Goal: Transaction & Acquisition: Purchase product/service

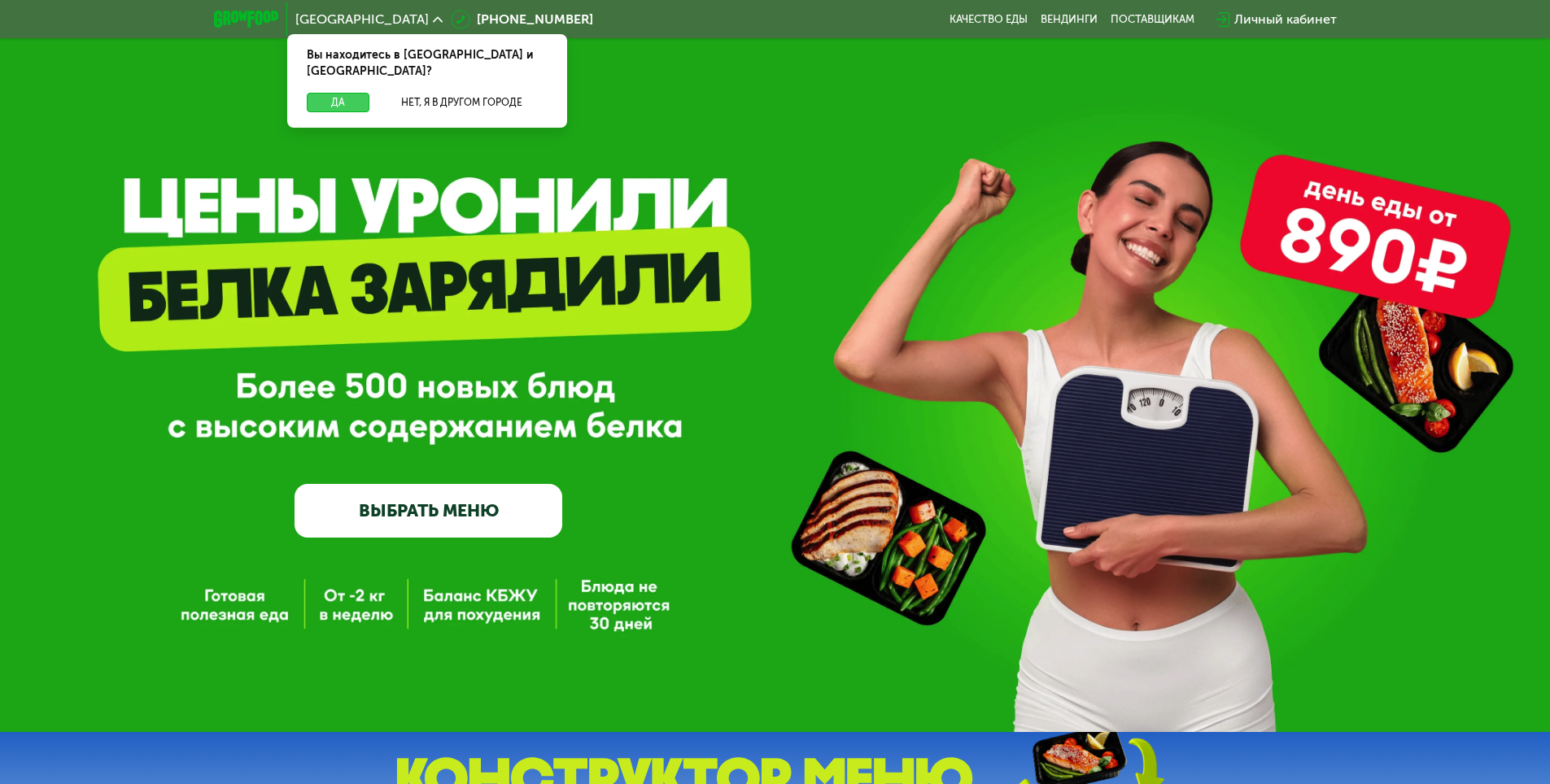
click at [331, 93] on button "Да" at bounding box center [337, 103] width 63 height 19
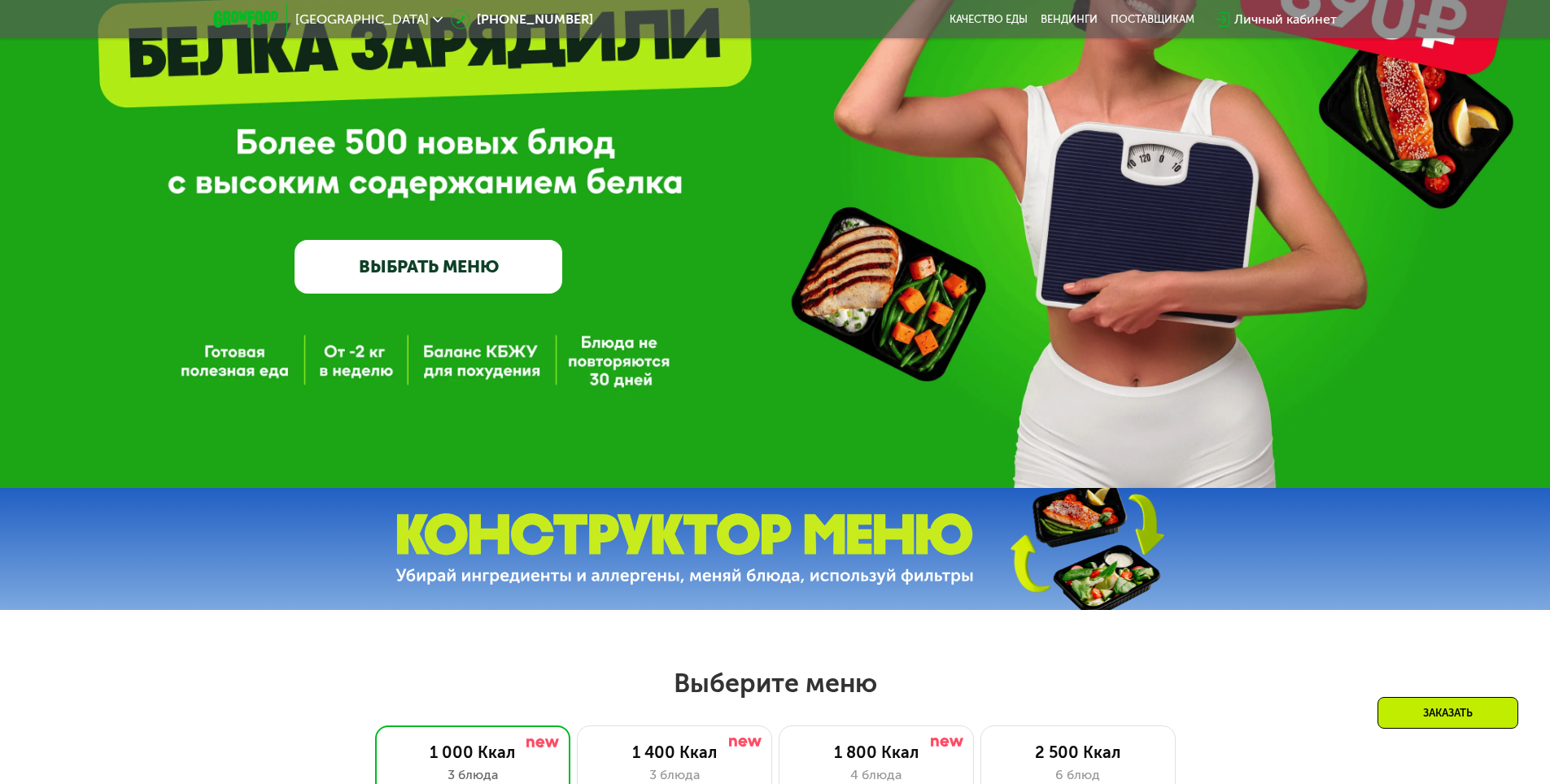
scroll to position [570, 0]
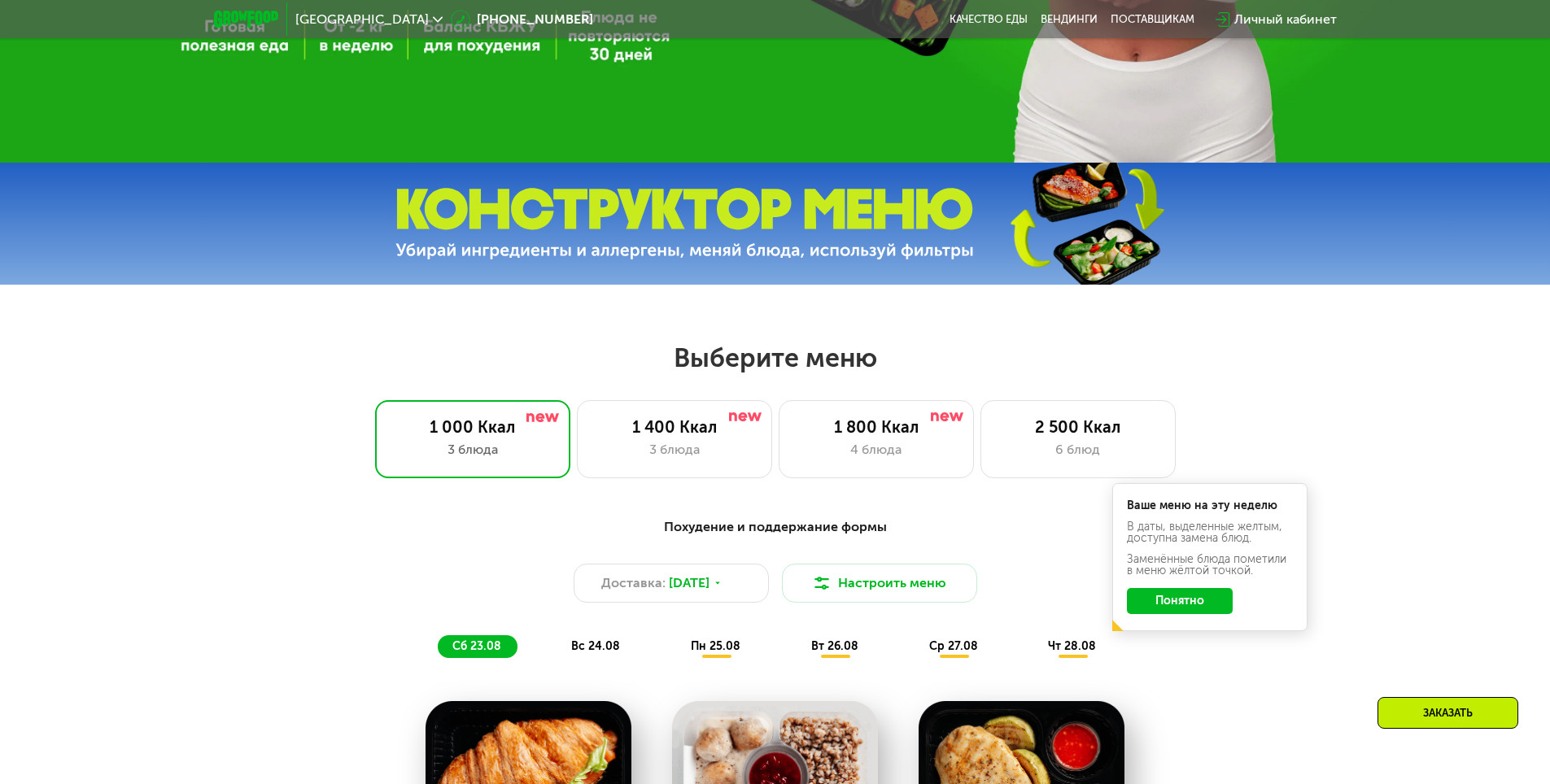
click at [1206, 611] on button "Понятно" at bounding box center [1180, 601] width 106 height 26
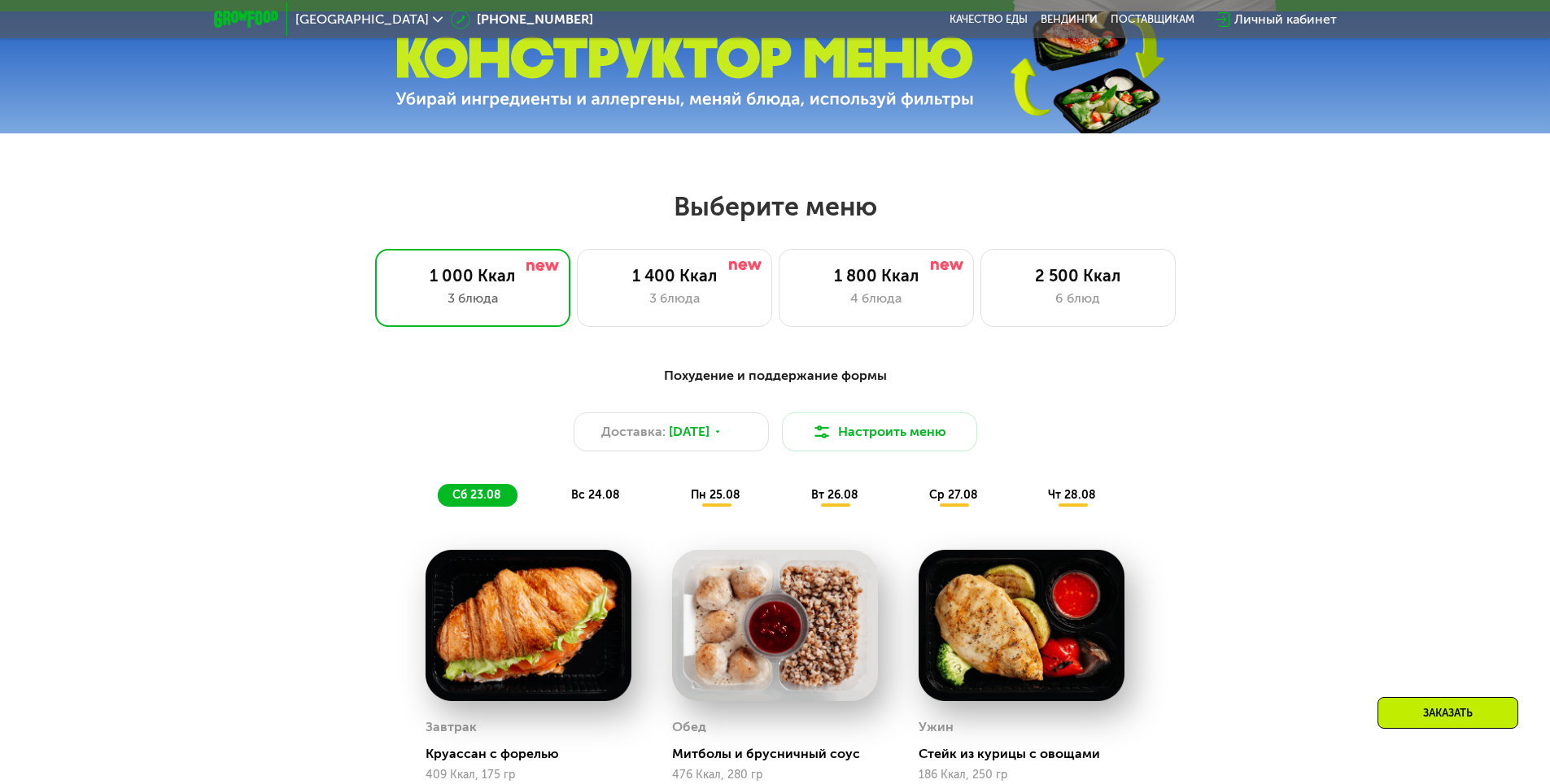
scroll to position [732, 0]
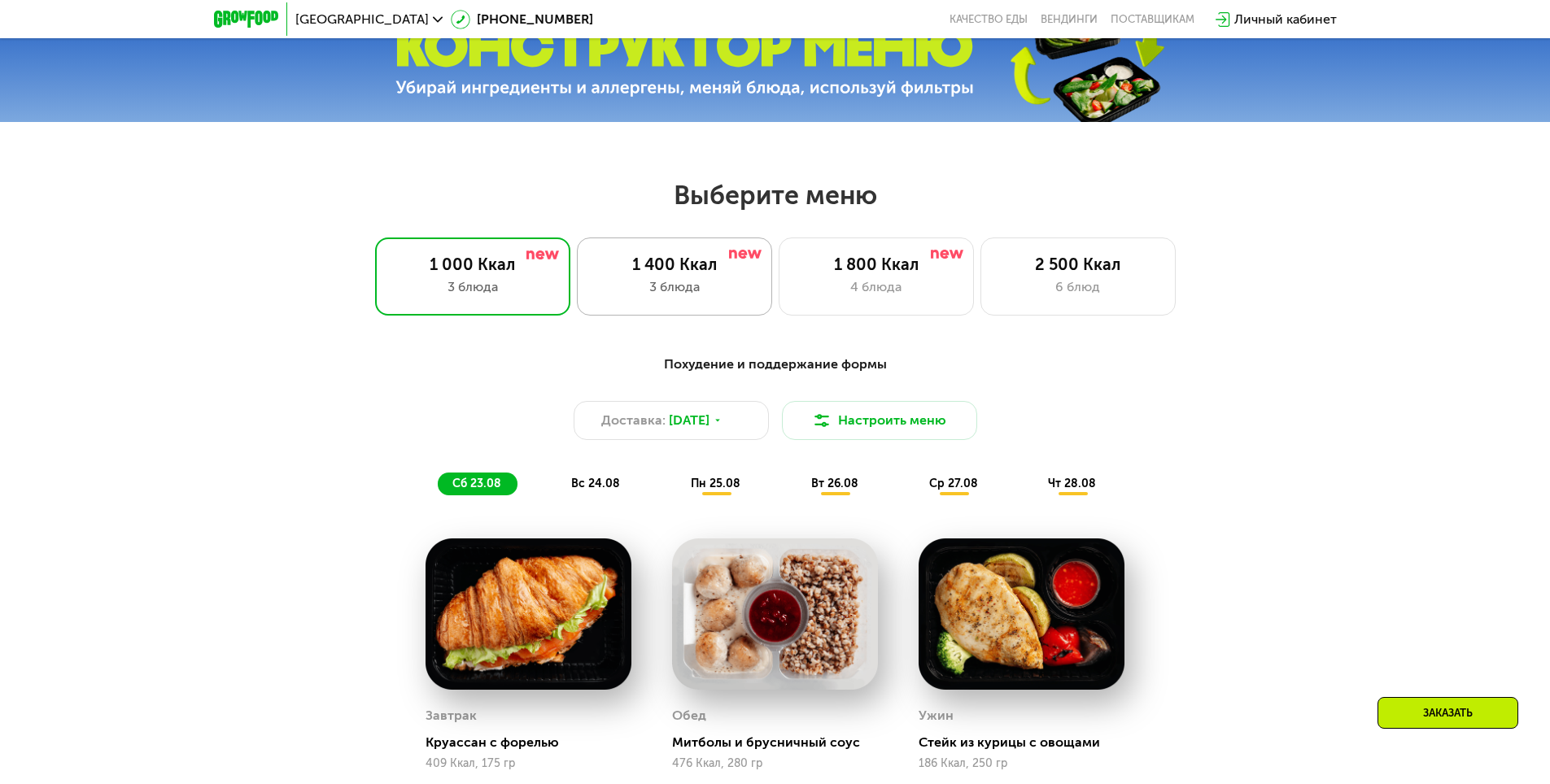
click at [685, 291] on div "3 блюда" at bounding box center [675, 287] width 161 height 19
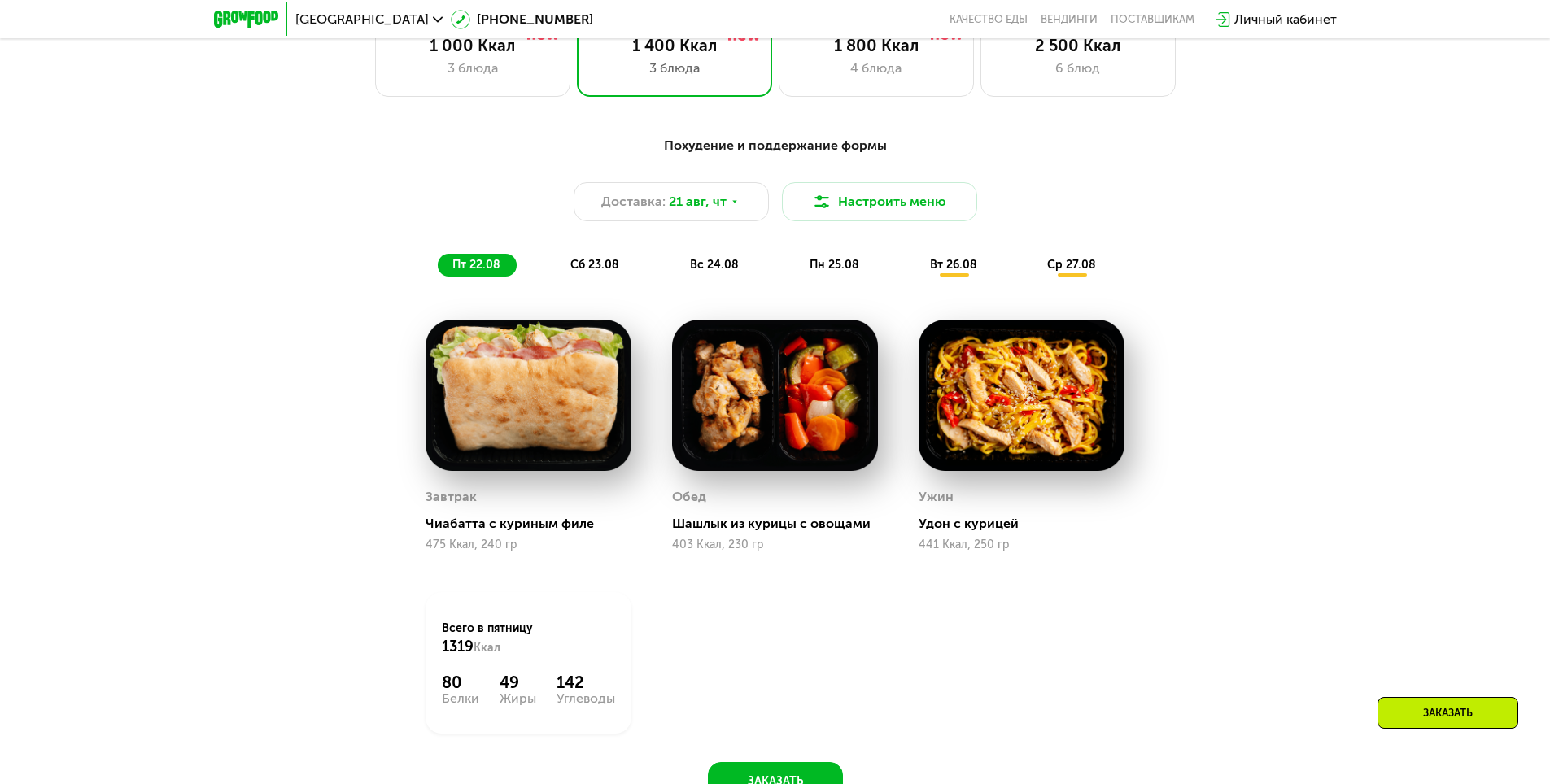
scroll to position [1057, 0]
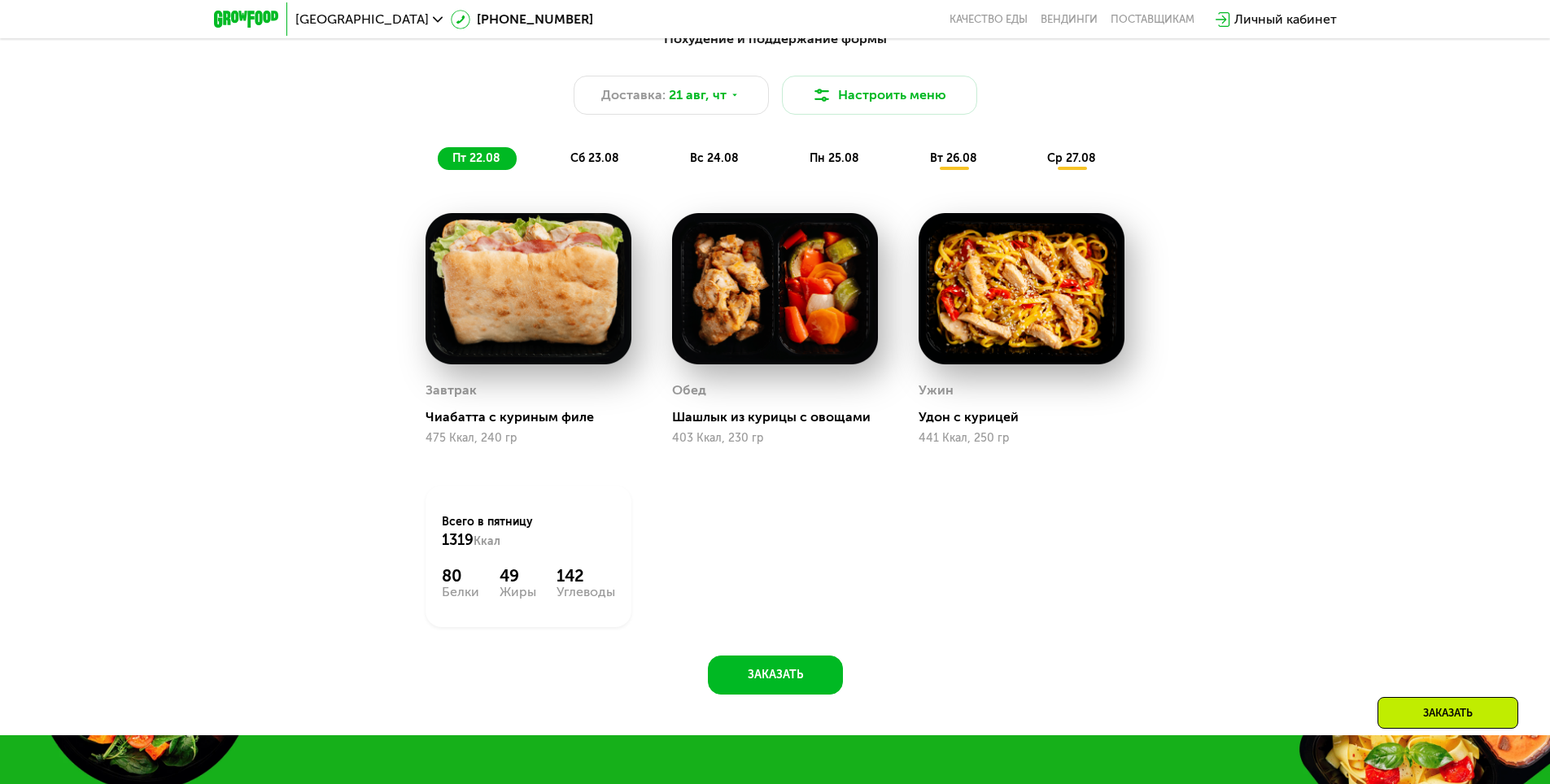
click at [606, 165] on span "сб 23.08" at bounding box center [594, 158] width 48 height 14
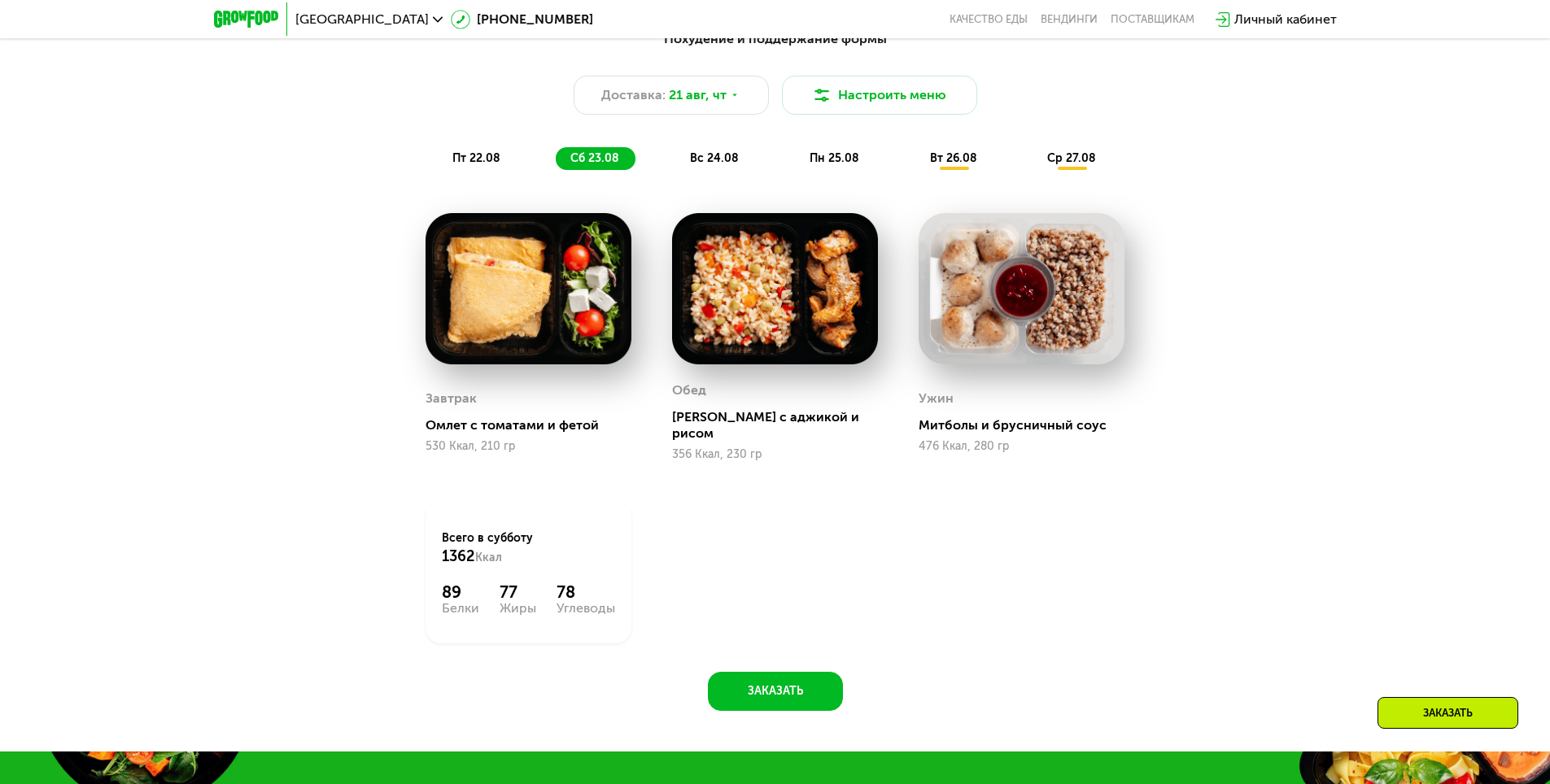
click at [700, 160] on span "вс 24.08" at bounding box center [714, 158] width 48 height 14
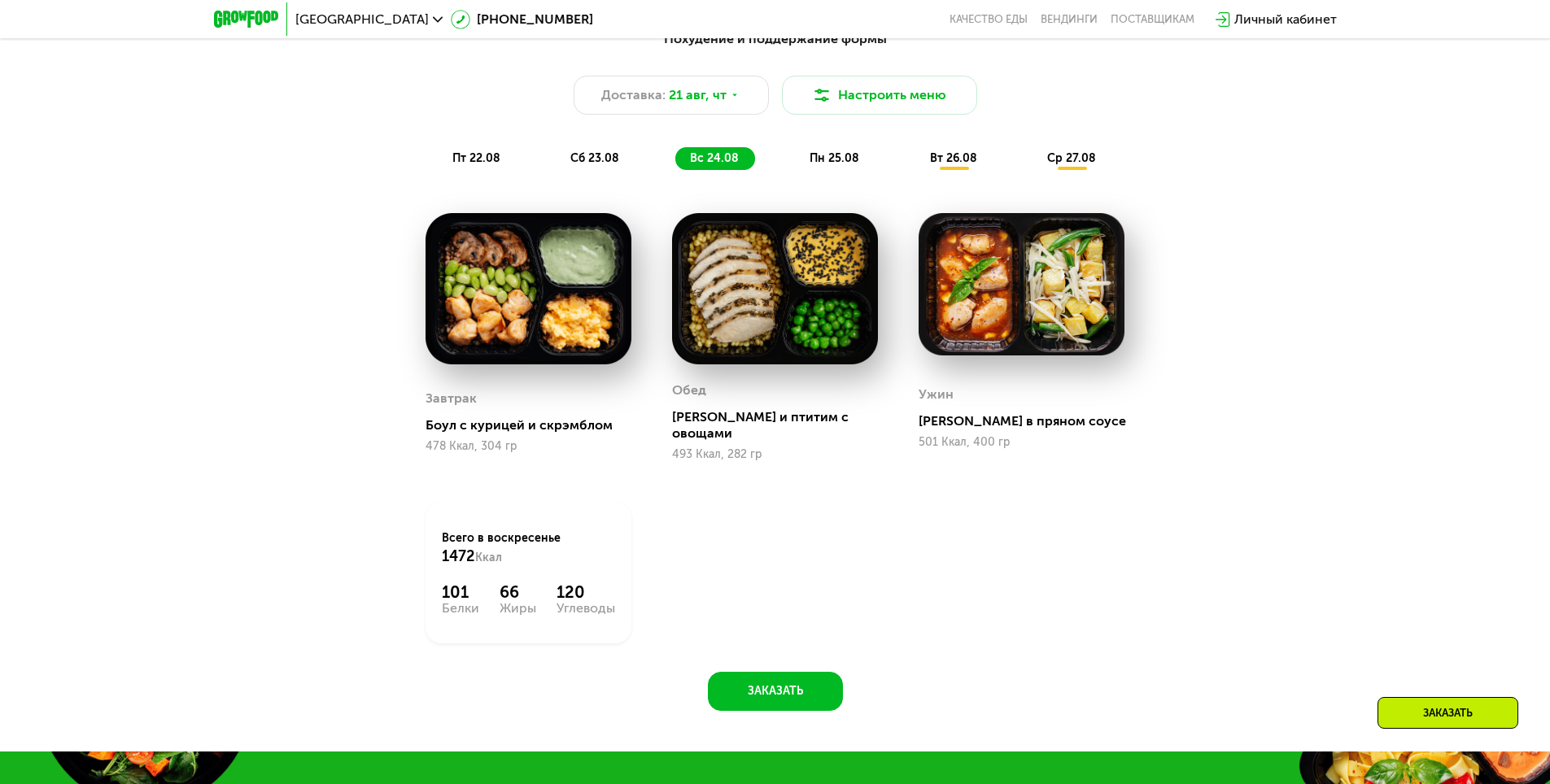
click at [915, 170] on div "пн 25.08" at bounding box center [954, 159] width 79 height 23
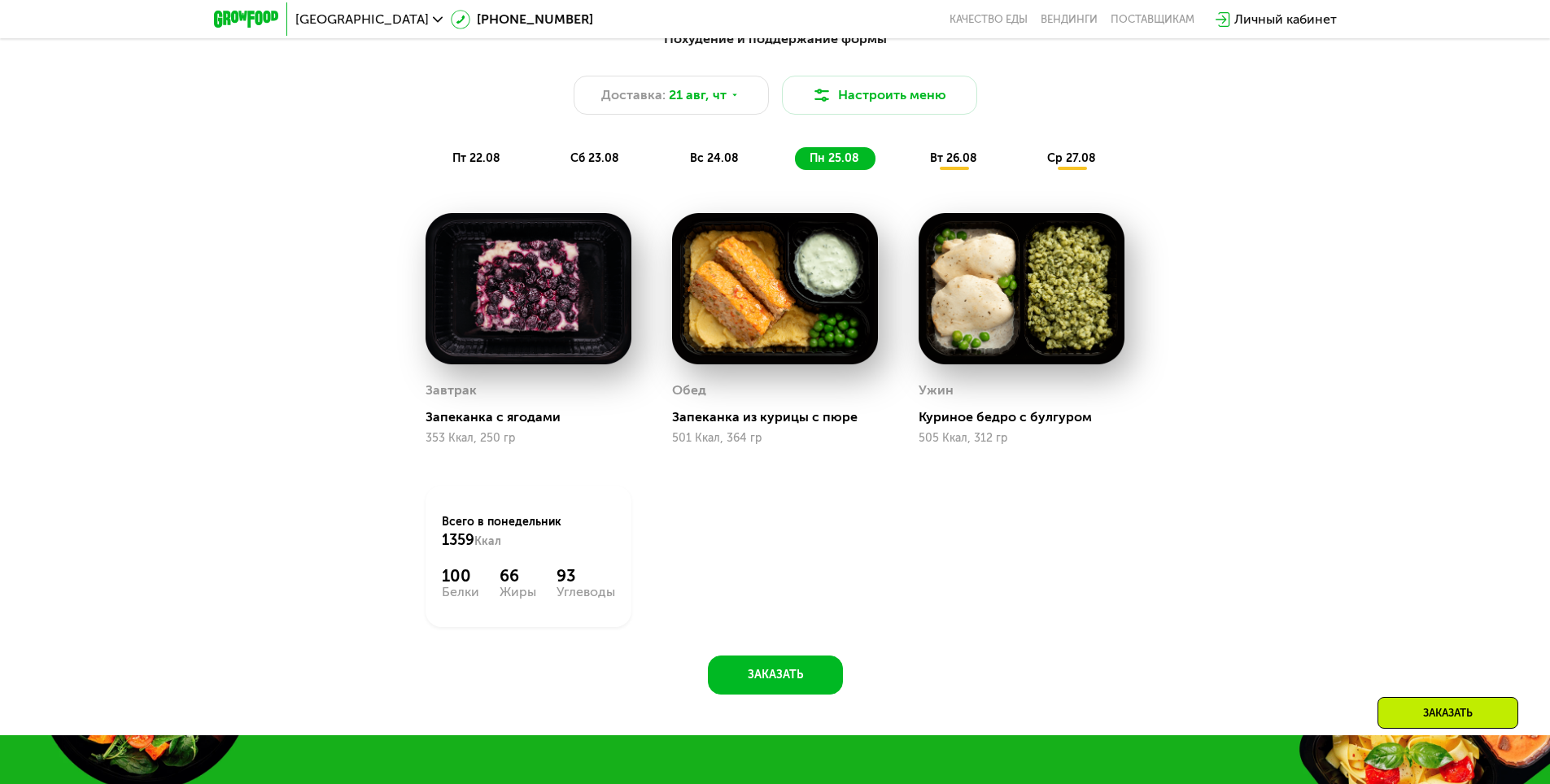
click at [965, 164] on span "вт 26.08" at bounding box center [953, 158] width 47 height 14
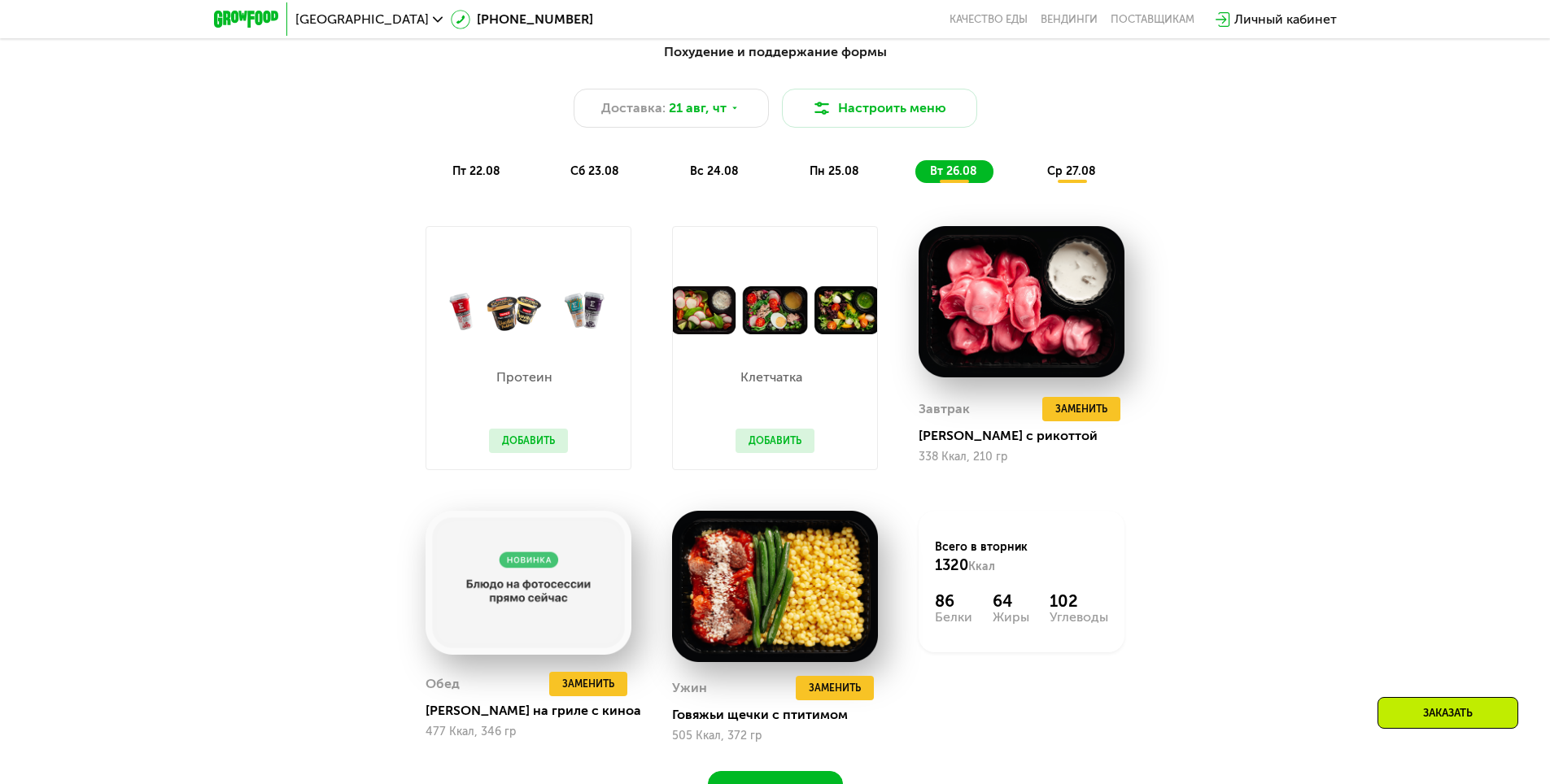
scroll to position [813, 0]
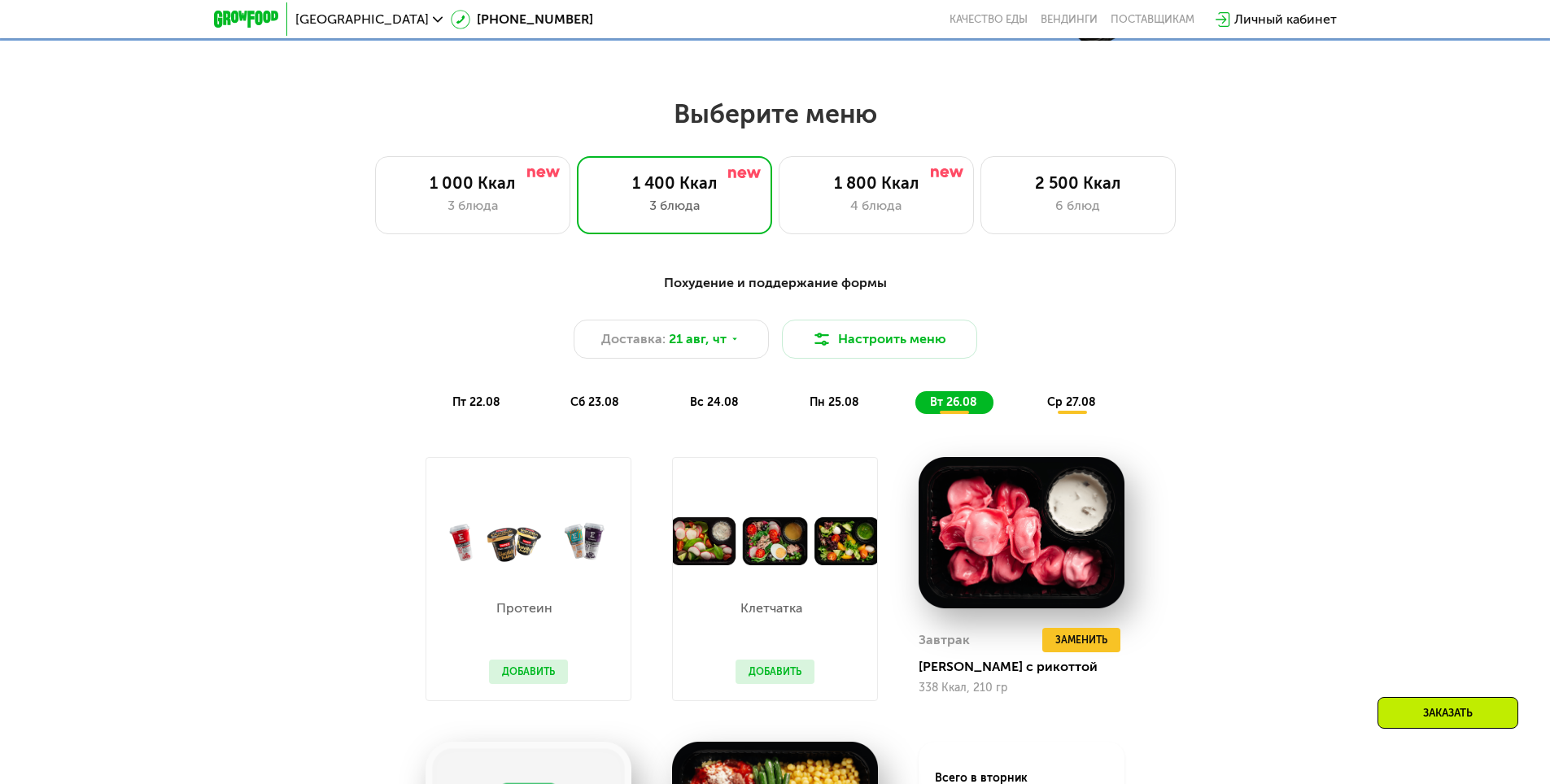
click at [1090, 402] on span "ср 27.08" at bounding box center [1071, 402] width 48 height 14
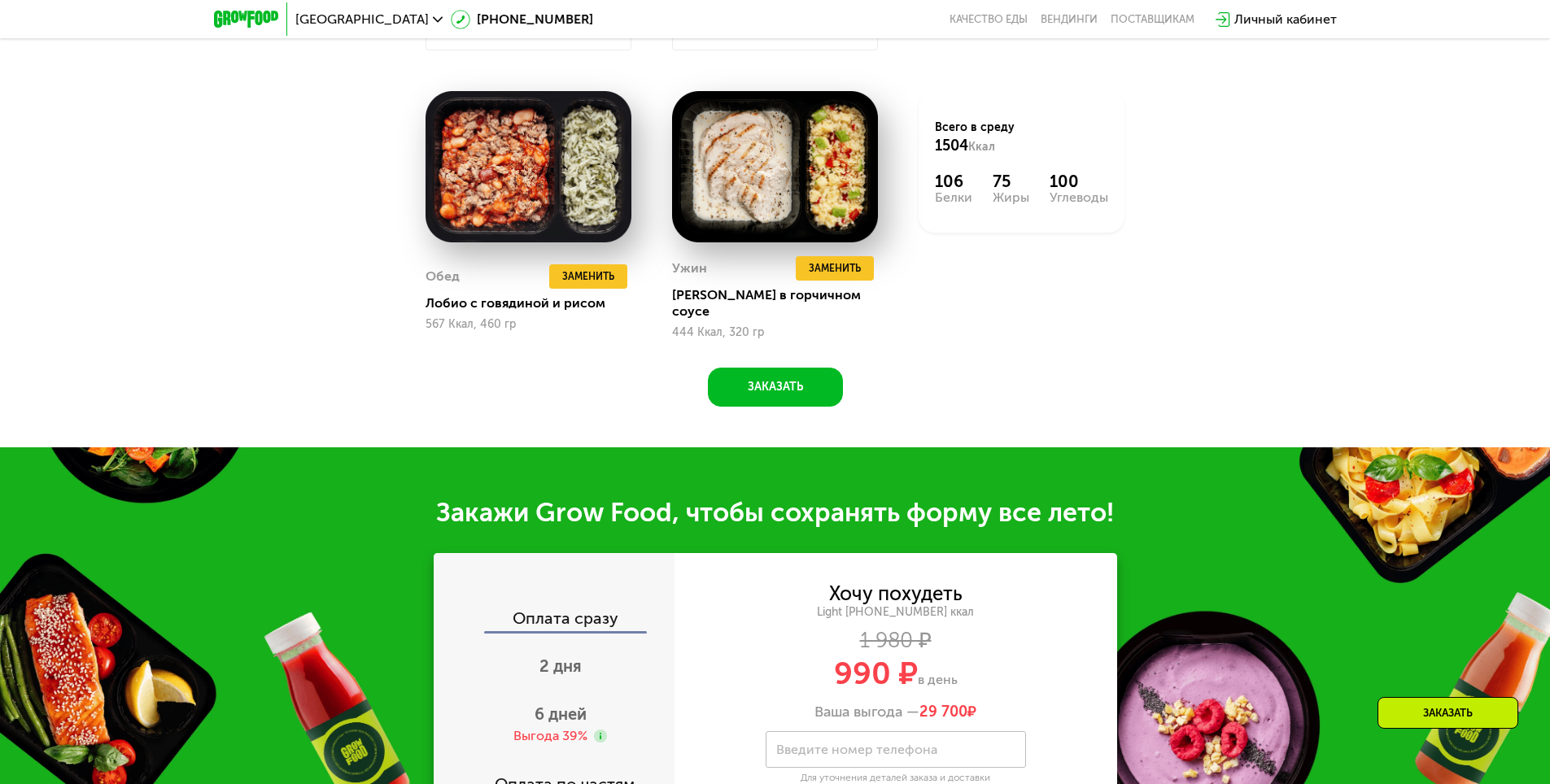
scroll to position [1871, 0]
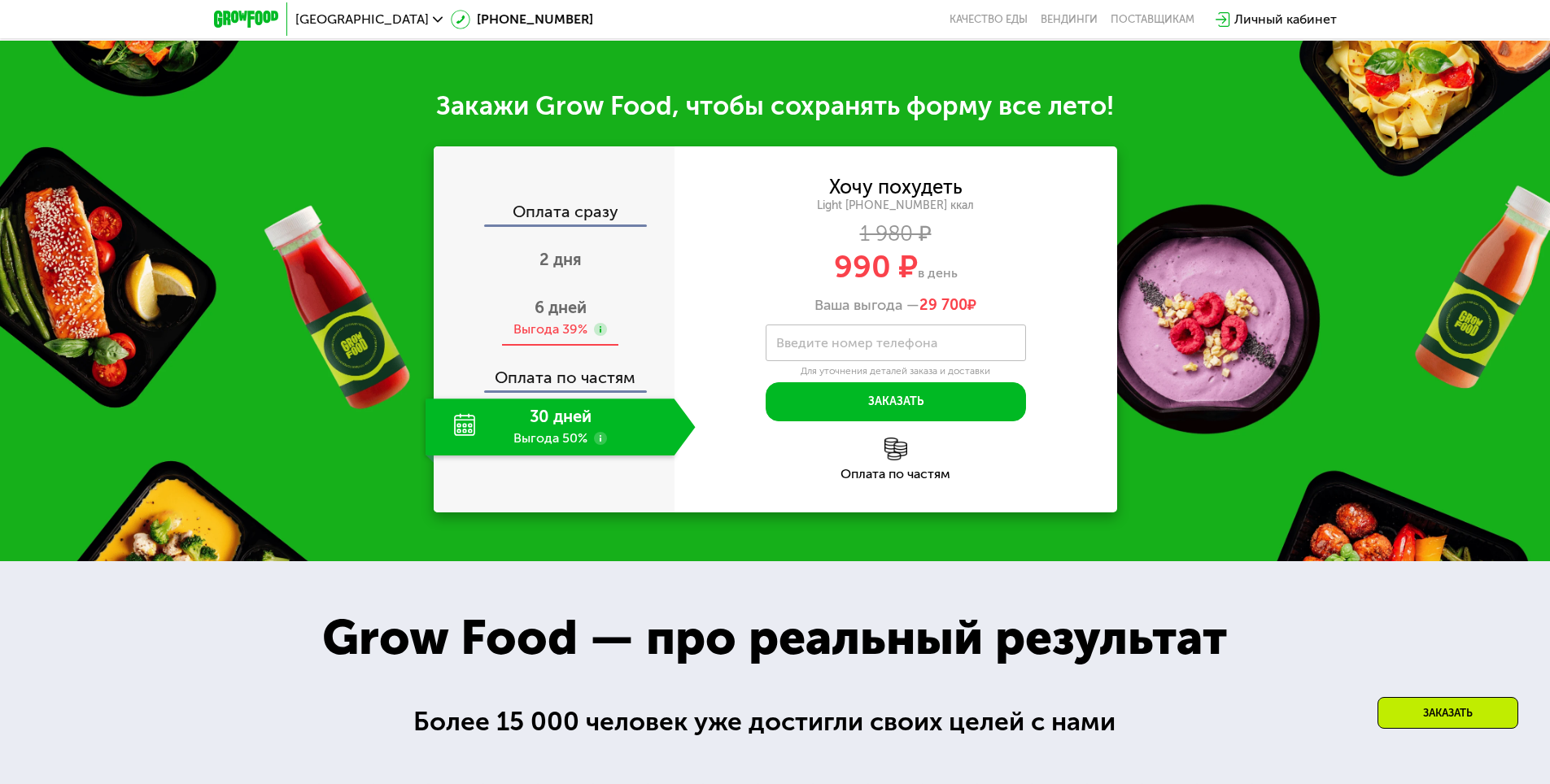
click at [565, 298] on span "6 дней" at bounding box center [560, 307] width 52 height 19
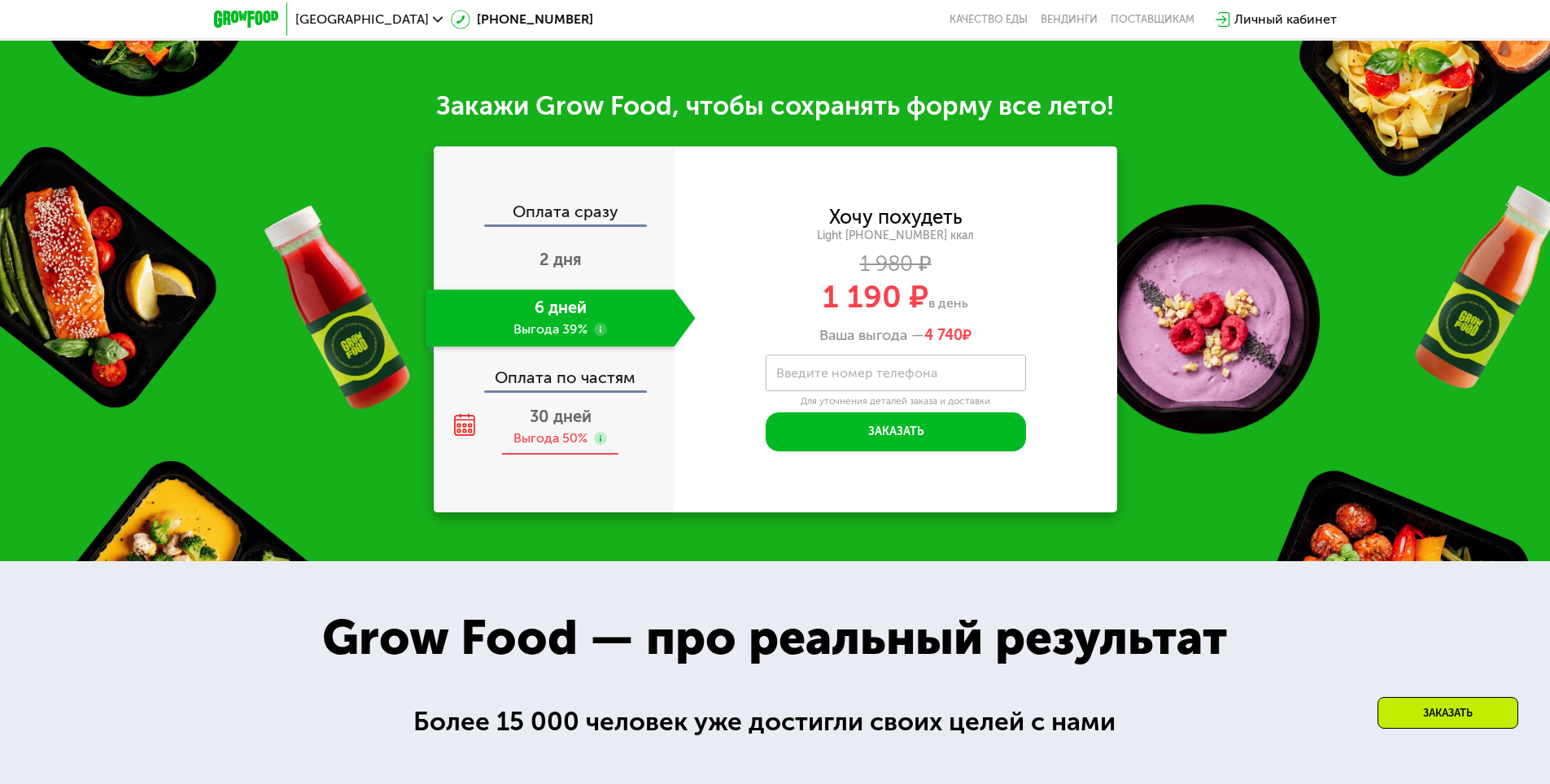
click at [567, 407] on span "30 дней" at bounding box center [560, 417] width 62 height 19
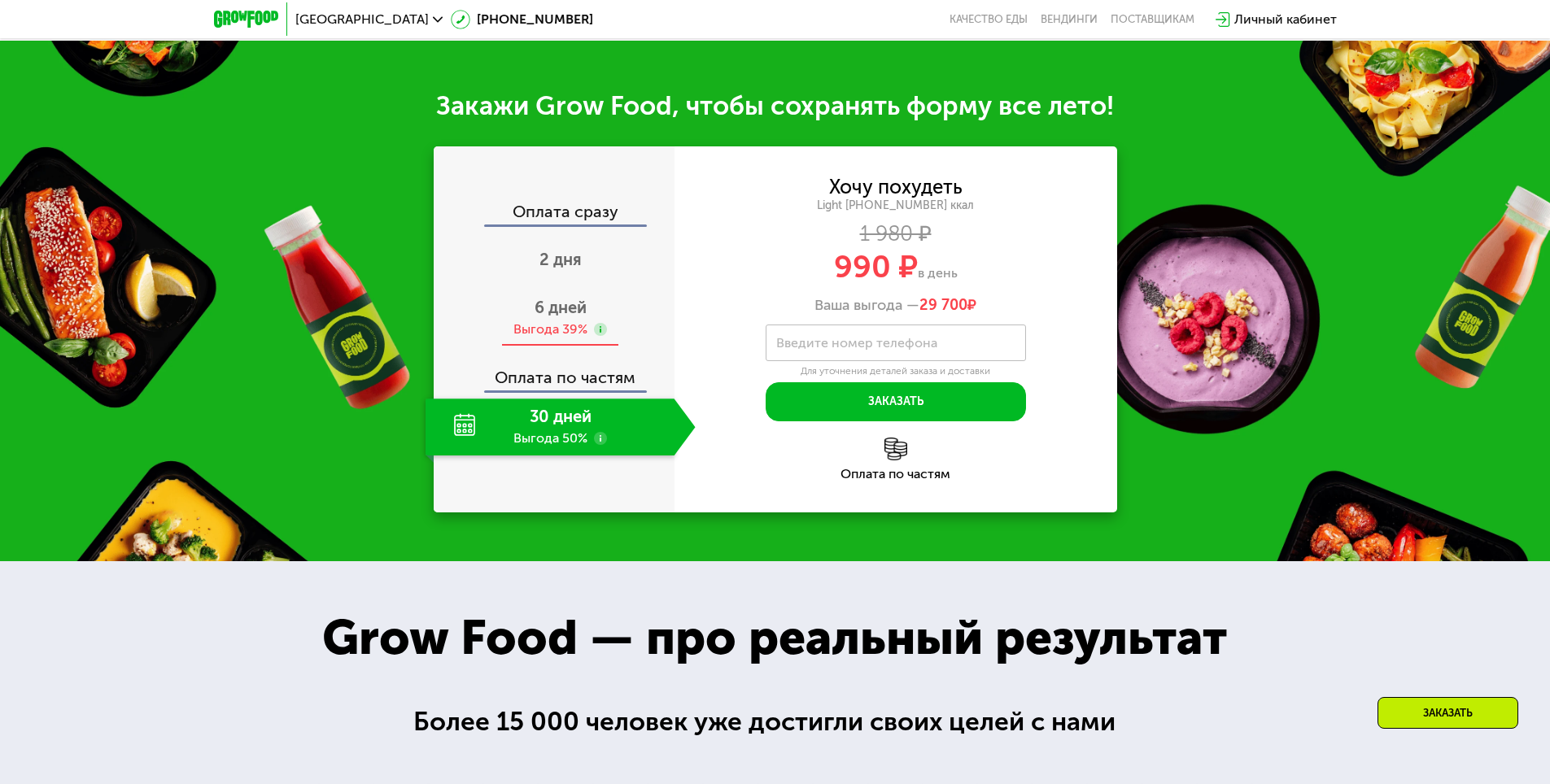
click at [559, 302] on span "6 дней" at bounding box center [560, 307] width 52 height 19
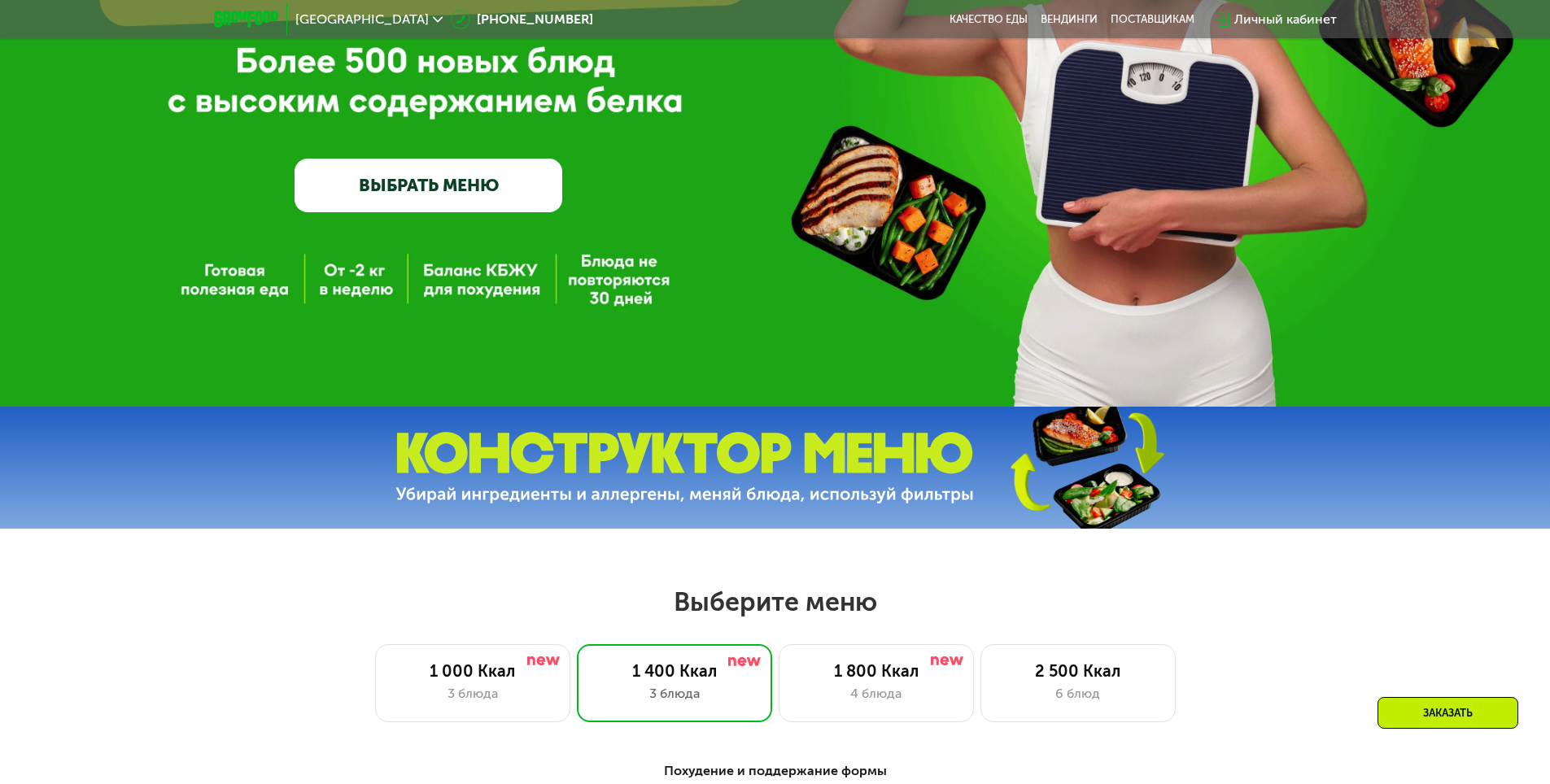
scroll to position [0, 0]
